Goal: Communication & Community: Participate in discussion

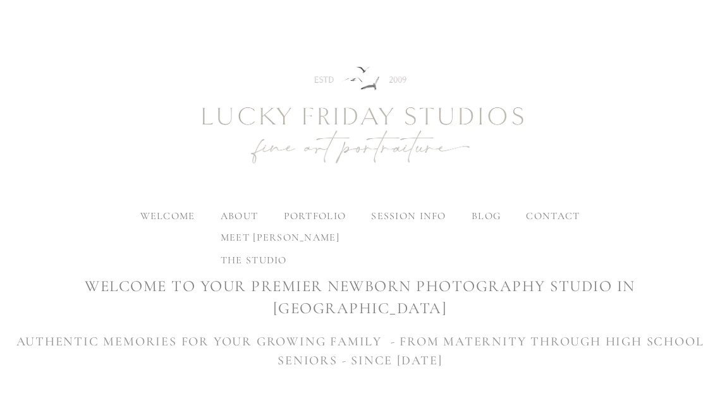
click at [244, 235] on span "meet [PERSON_NAME]" at bounding box center [280, 237] width 119 height 13
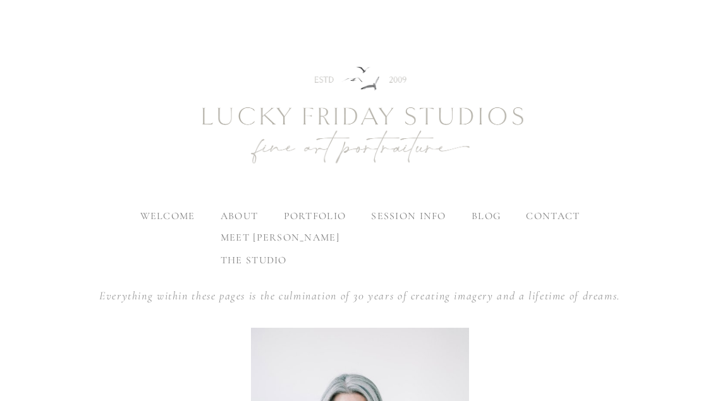
click at [245, 262] on span "the studio" at bounding box center [254, 260] width 66 height 13
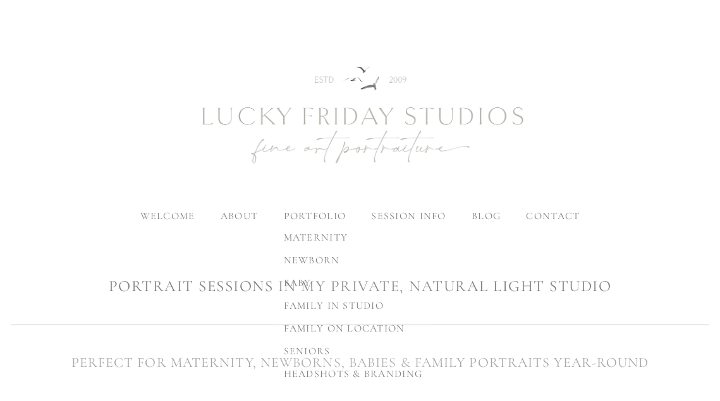
click at [313, 236] on span "maternity" at bounding box center [316, 237] width 64 height 13
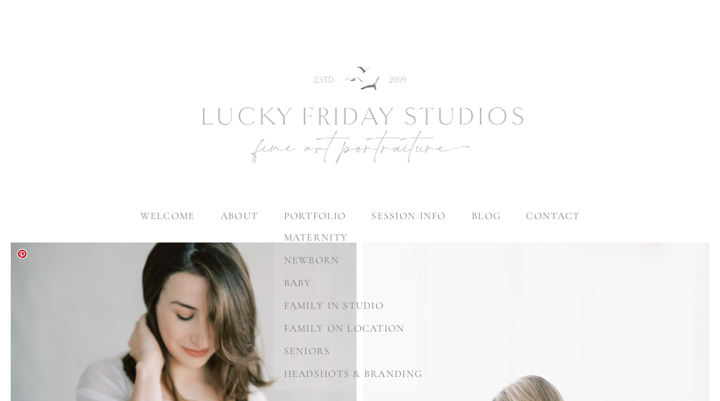
click at [329, 307] on span "family in studio" at bounding box center [334, 306] width 100 height 13
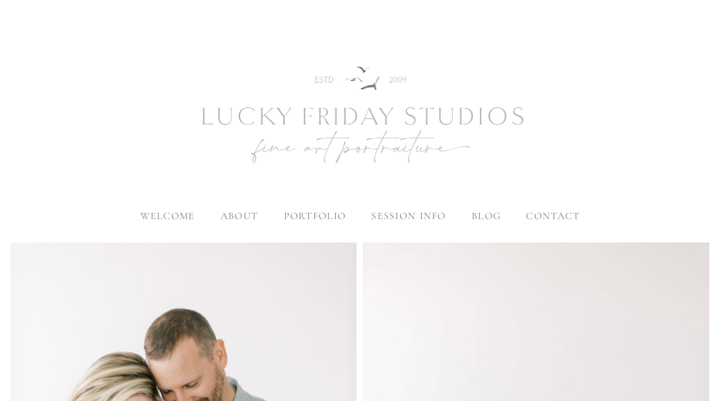
click at [483, 216] on span "blog" at bounding box center [485, 216] width 29 height 13
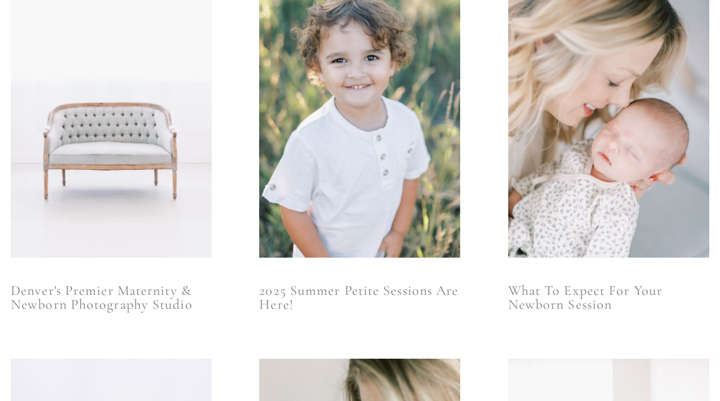
scroll to position [296, 0]
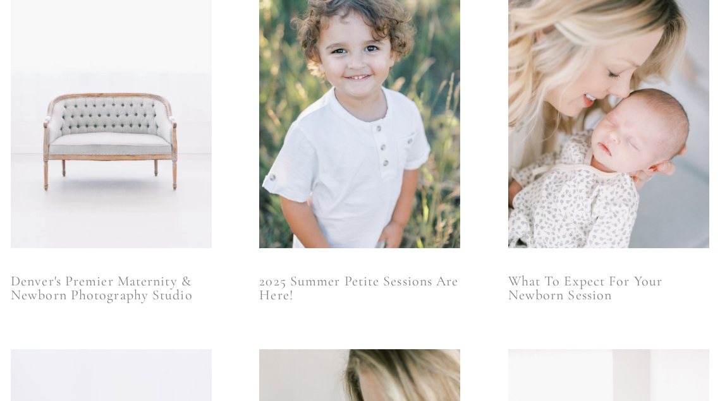
click at [106, 139] on img at bounding box center [111, 97] width 201 height 301
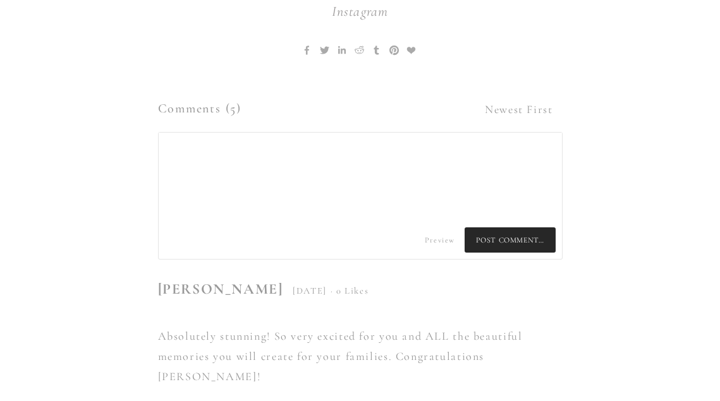
scroll to position [6286, 0]
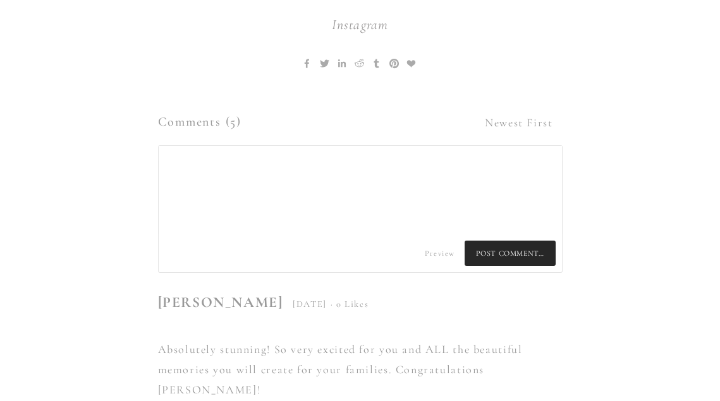
click at [263, 146] on textarea at bounding box center [360, 190] width 403 height 88
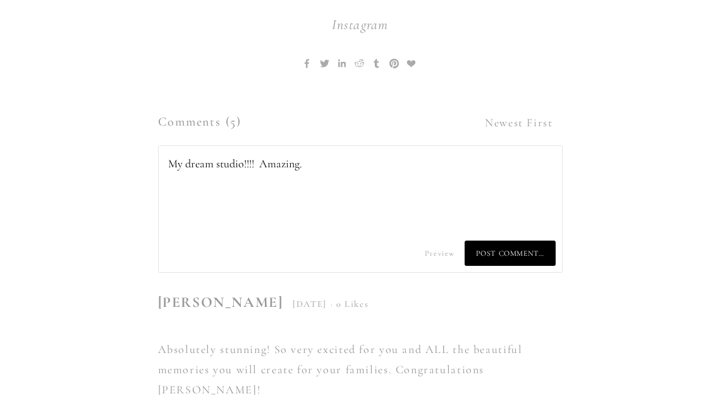
type textarea "My dream studio!!!! Amazing."
click at [522, 241] on span "Post Comment…" at bounding box center [510, 253] width 91 height 25
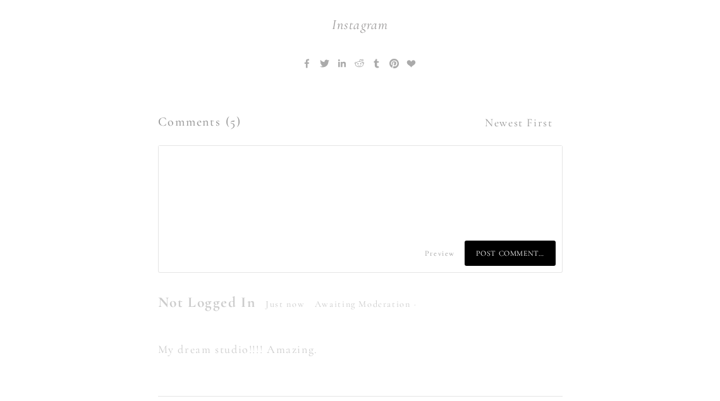
type textarea "My dream studio!!!! Amazing."
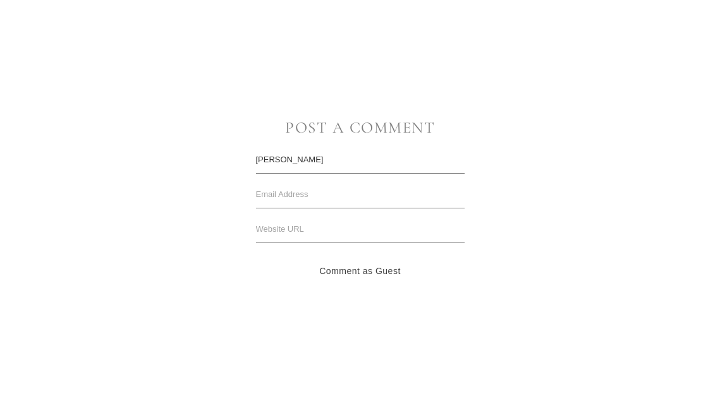
type input "[PERSON_NAME]"
type input "[PERSON_NAME][EMAIL_ADDRESS][DOMAIN_NAME]"
click at [344, 232] on input "text" at bounding box center [360, 230] width 209 height 28
paste input "[URL][DOMAIN_NAME]"
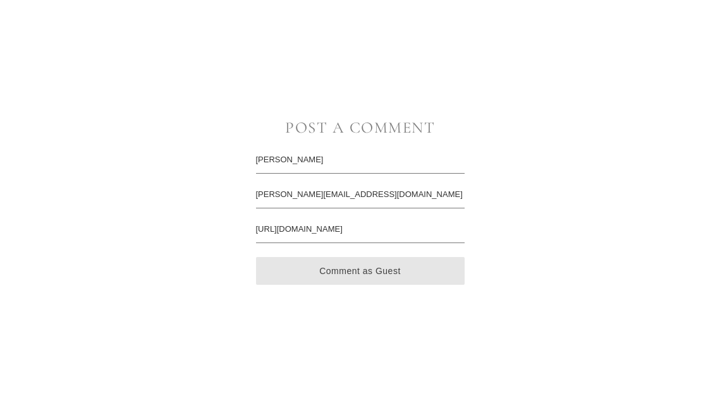
type input "[URL][DOMAIN_NAME]"
click at [361, 268] on button "Comment as Guest" at bounding box center [360, 271] width 209 height 28
